Goal: Find specific page/section: Find specific page/section

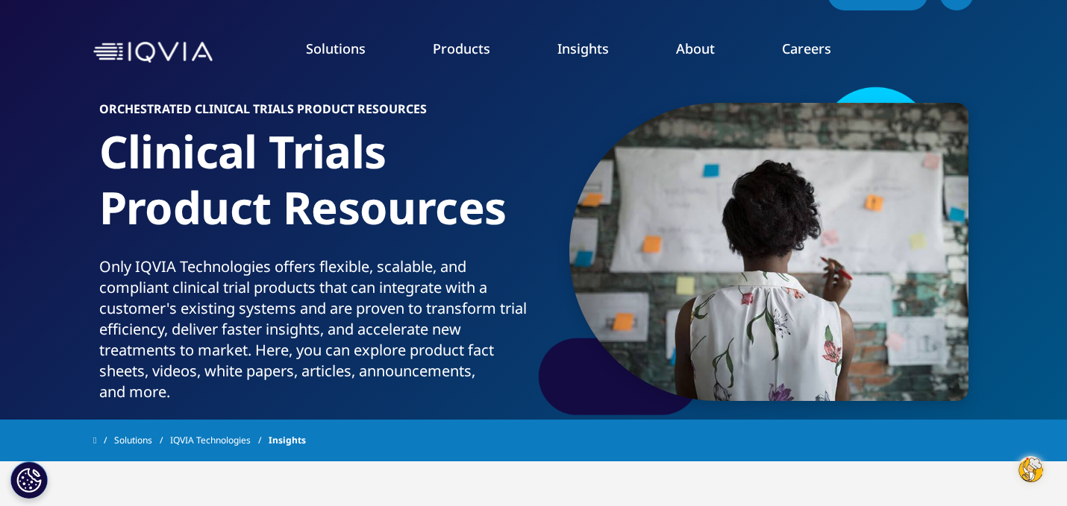
scroll to position [37, 0]
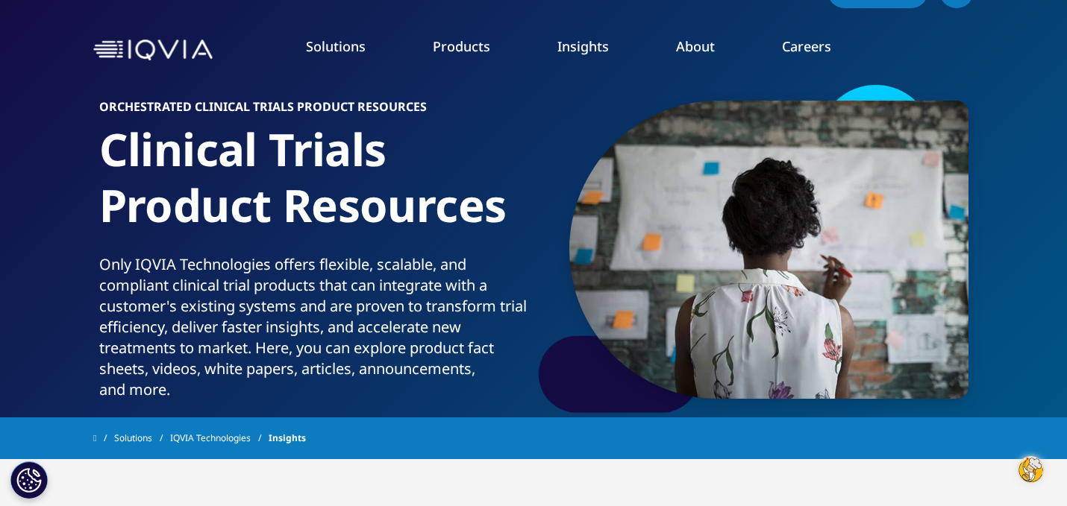
click at [339, 46] on link "Solutions" at bounding box center [336, 46] width 60 height 18
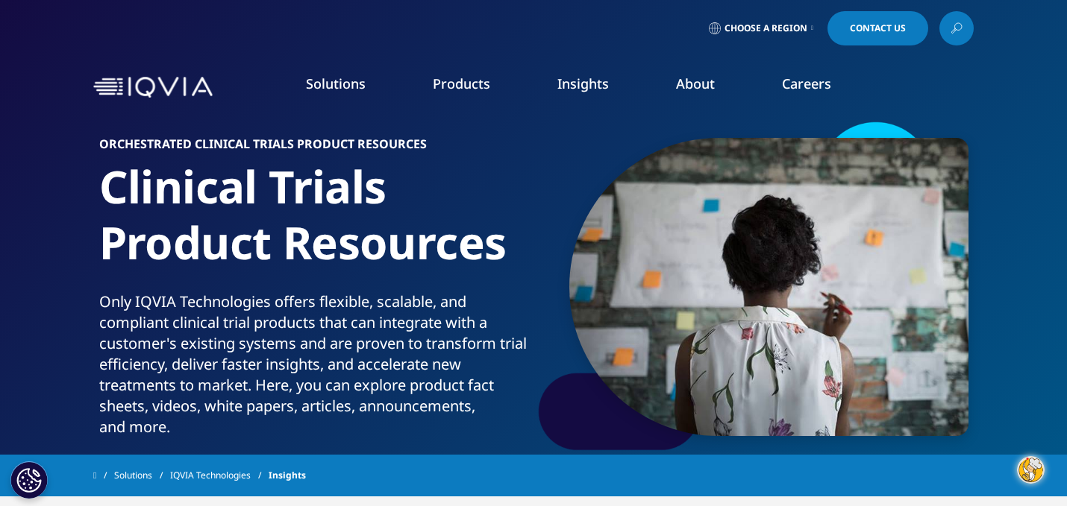
click at [457, 84] on link "Products" at bounding box center [461, 84] width 57 height 18
click at [61, 245] on link "Site Suite" at bounding box center [153, 242] width 246 height 16
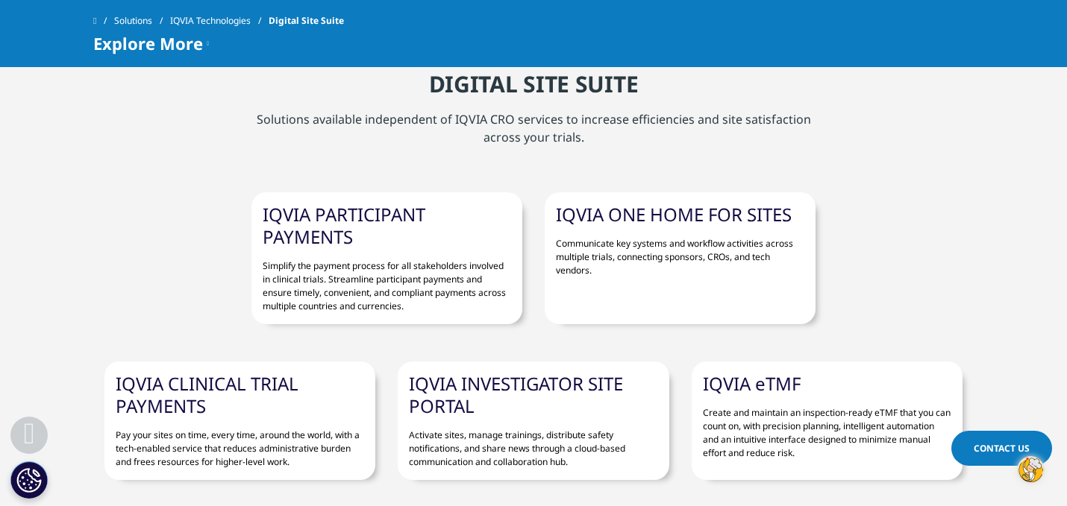
scroll to position [995, 0]
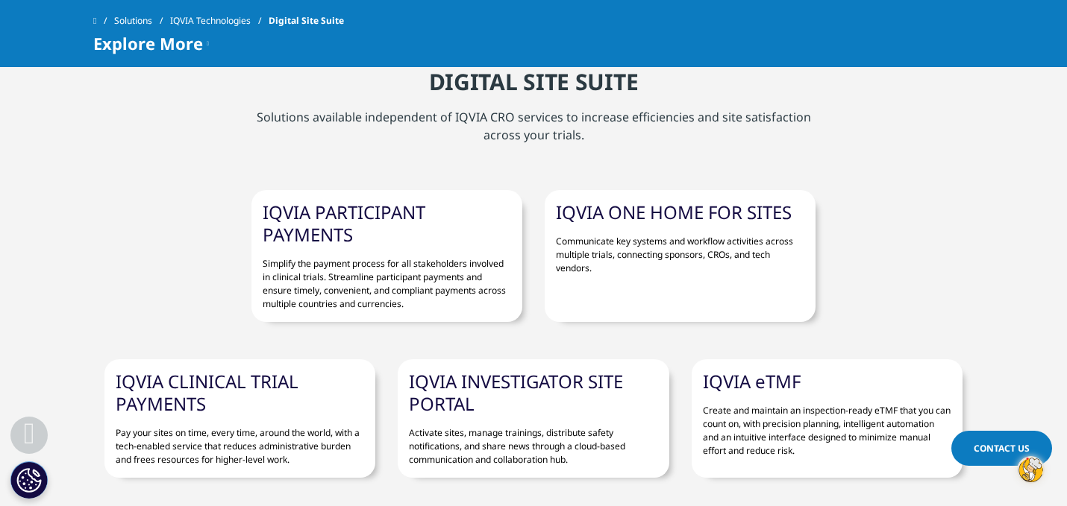
click at [527, 375] on link "IQVIA INVESTIGATOR SITE PORTAL" at bounding box center [516, 392] width 214 height 47
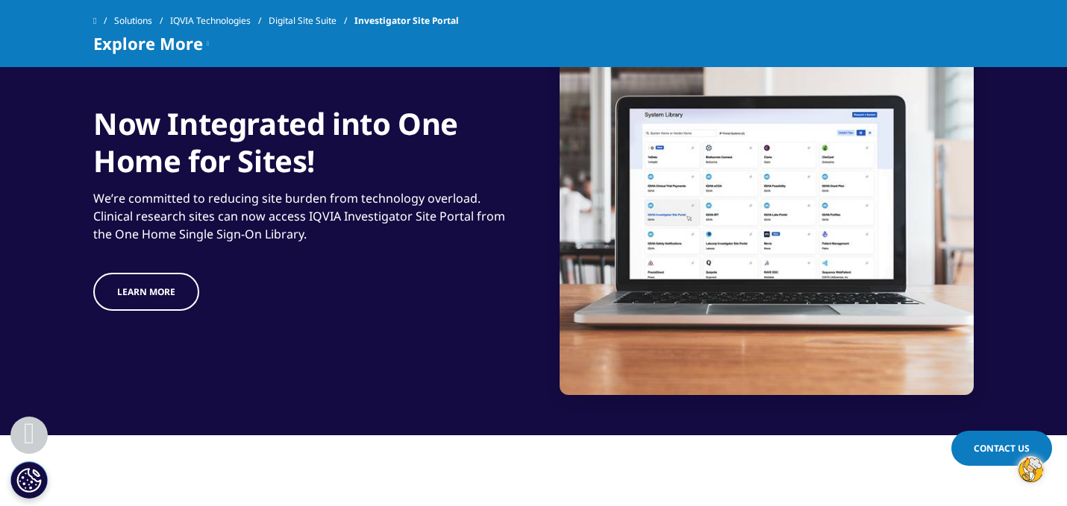
scroll to position [1260, 0]
